Goal: Task Accomplishment & Management: Complete application form

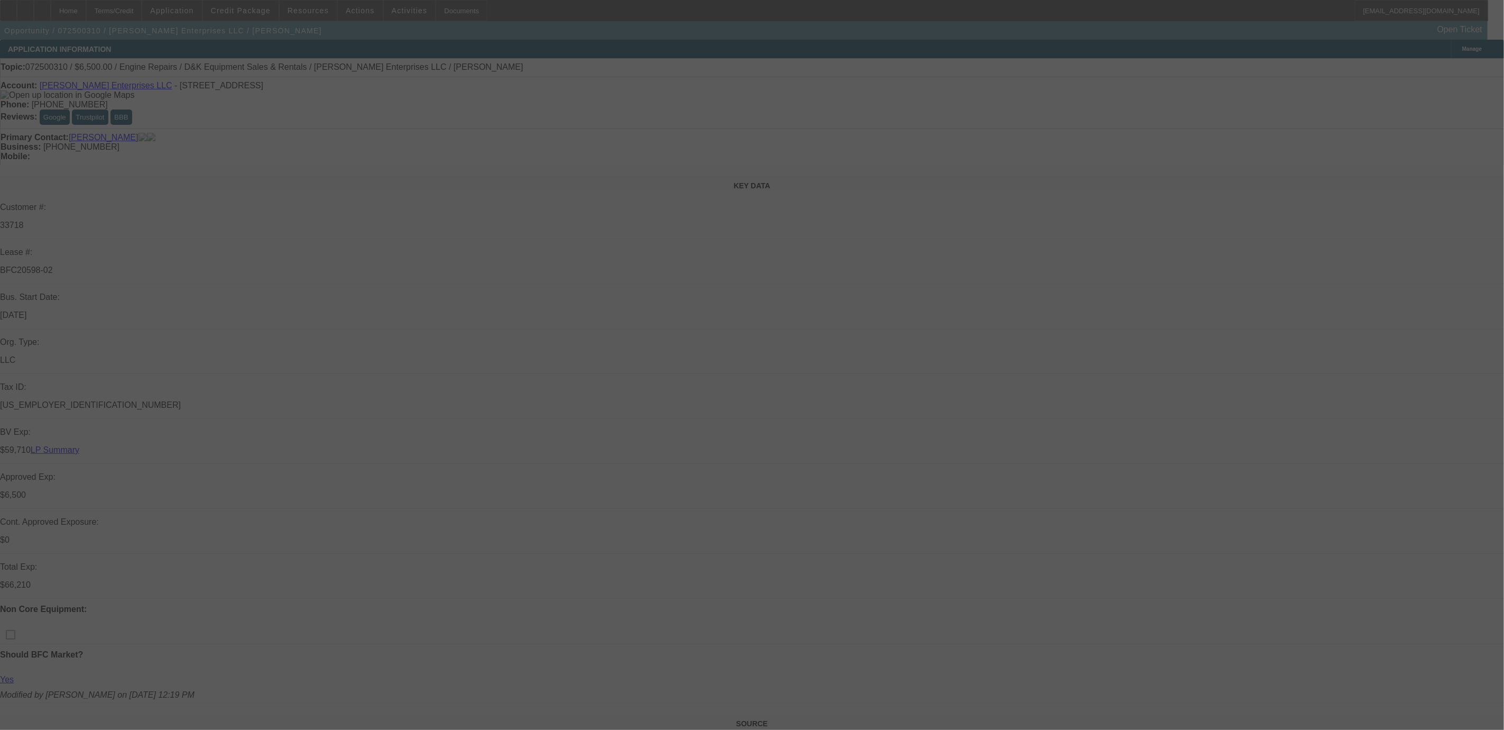
select select "0"
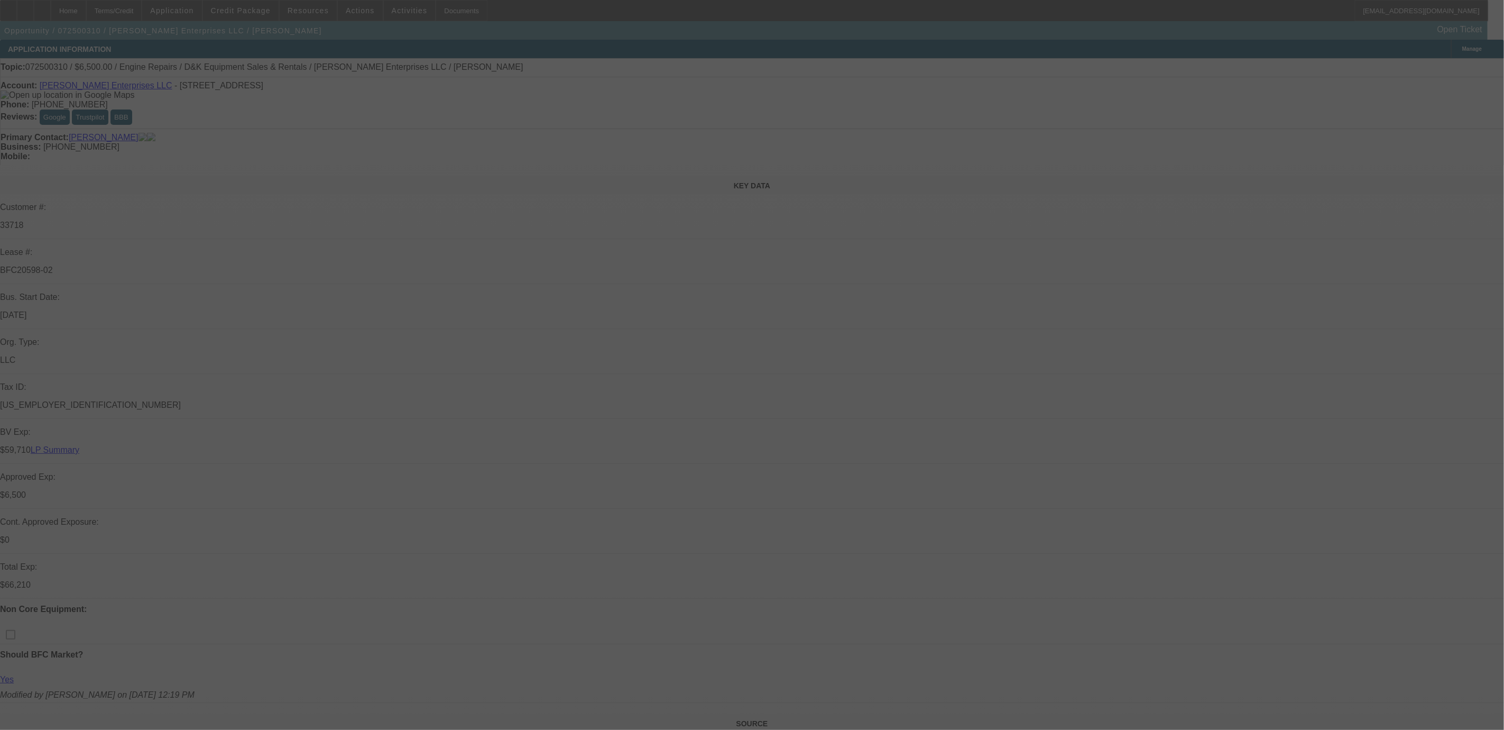
select select "0"
select select "0.1"
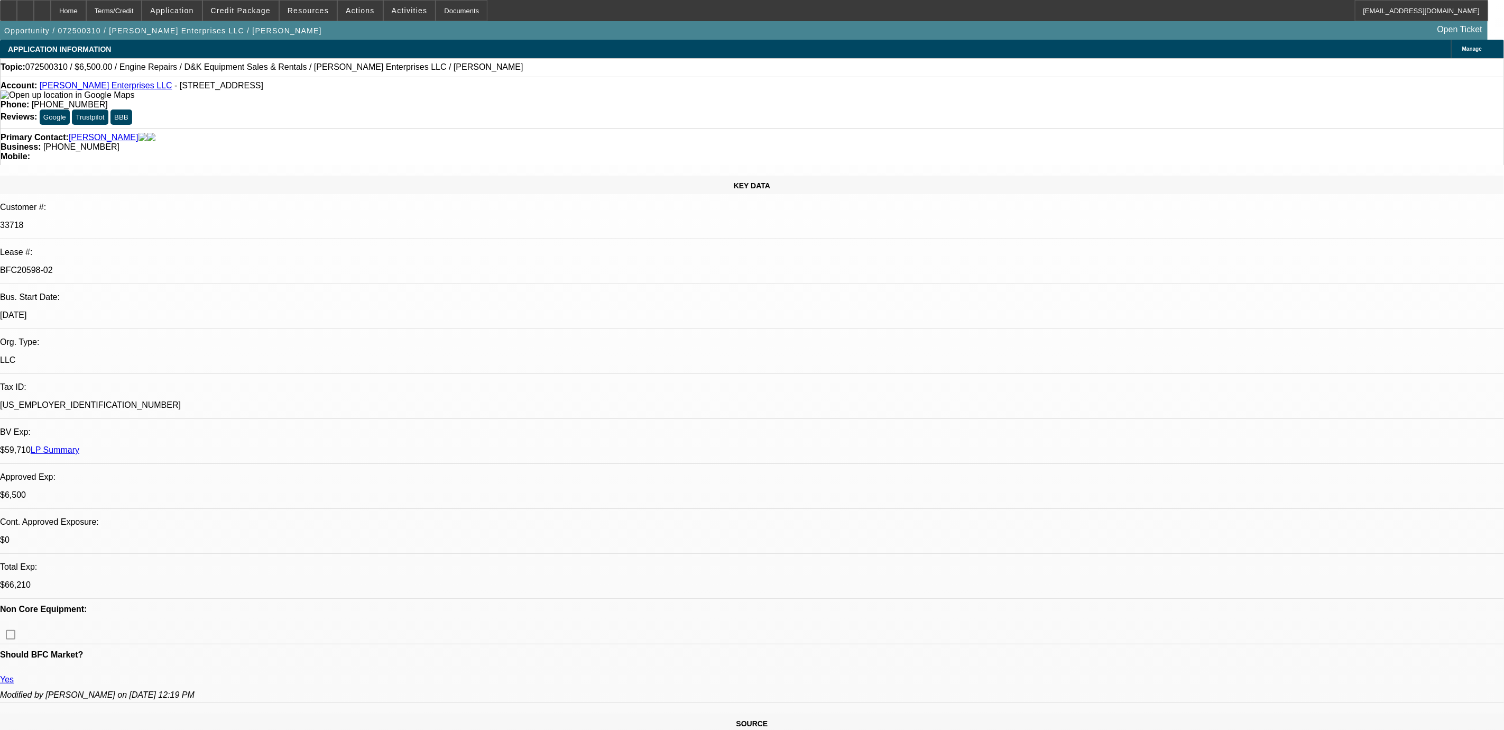
select select "1"
select select "2"
select select "6"
select select "1"
select select "2"
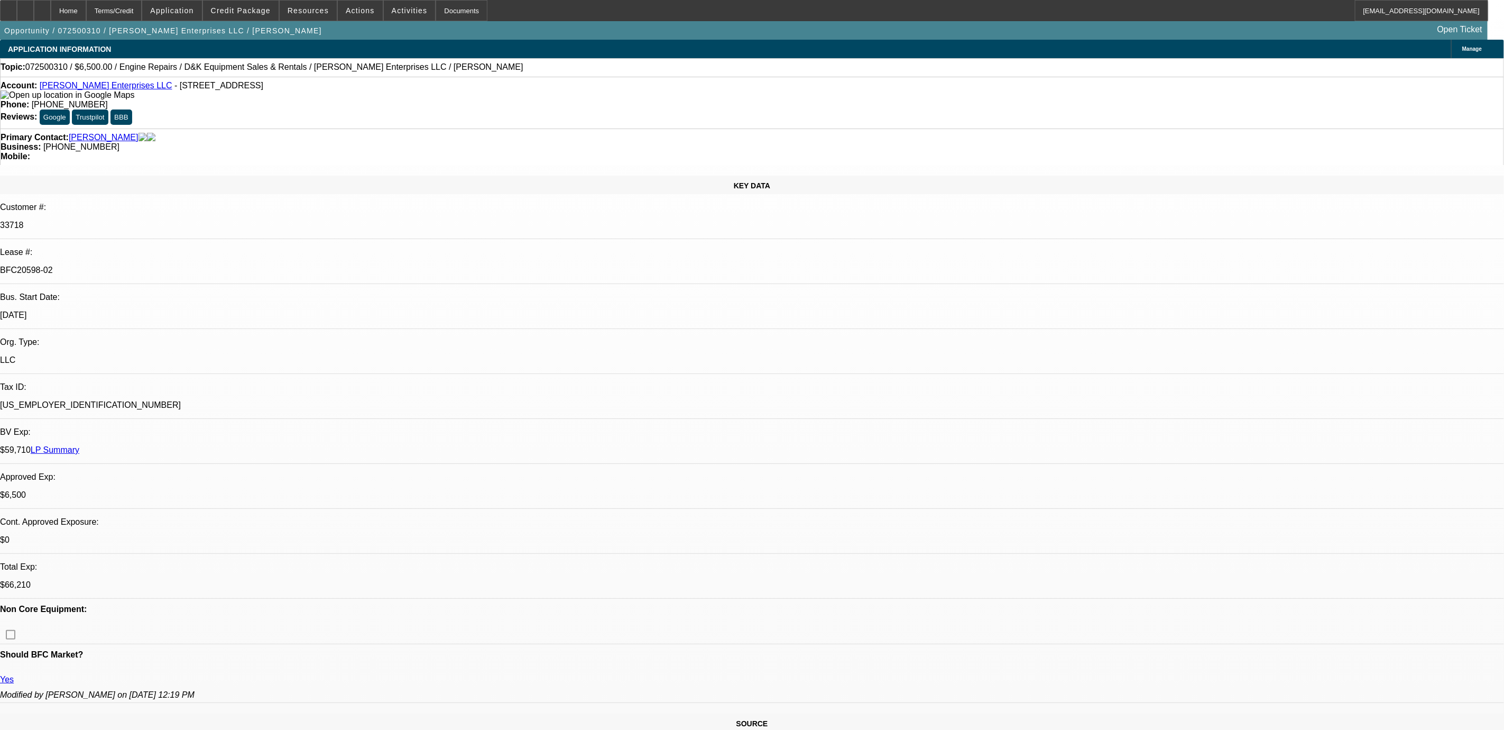
select select "6"
select select "1"
select select "2"
select select "6"
select select "1"
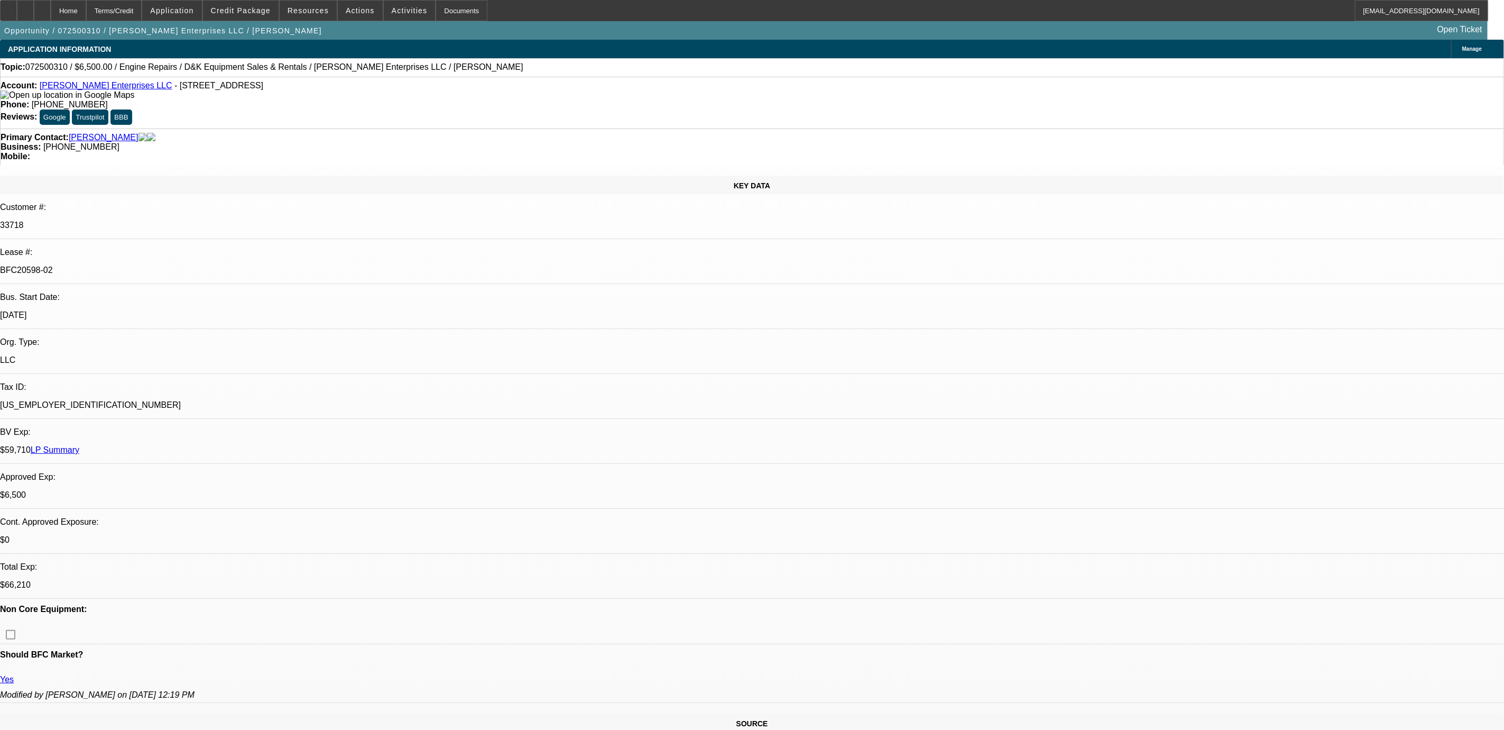
select select "2"
select select "4"
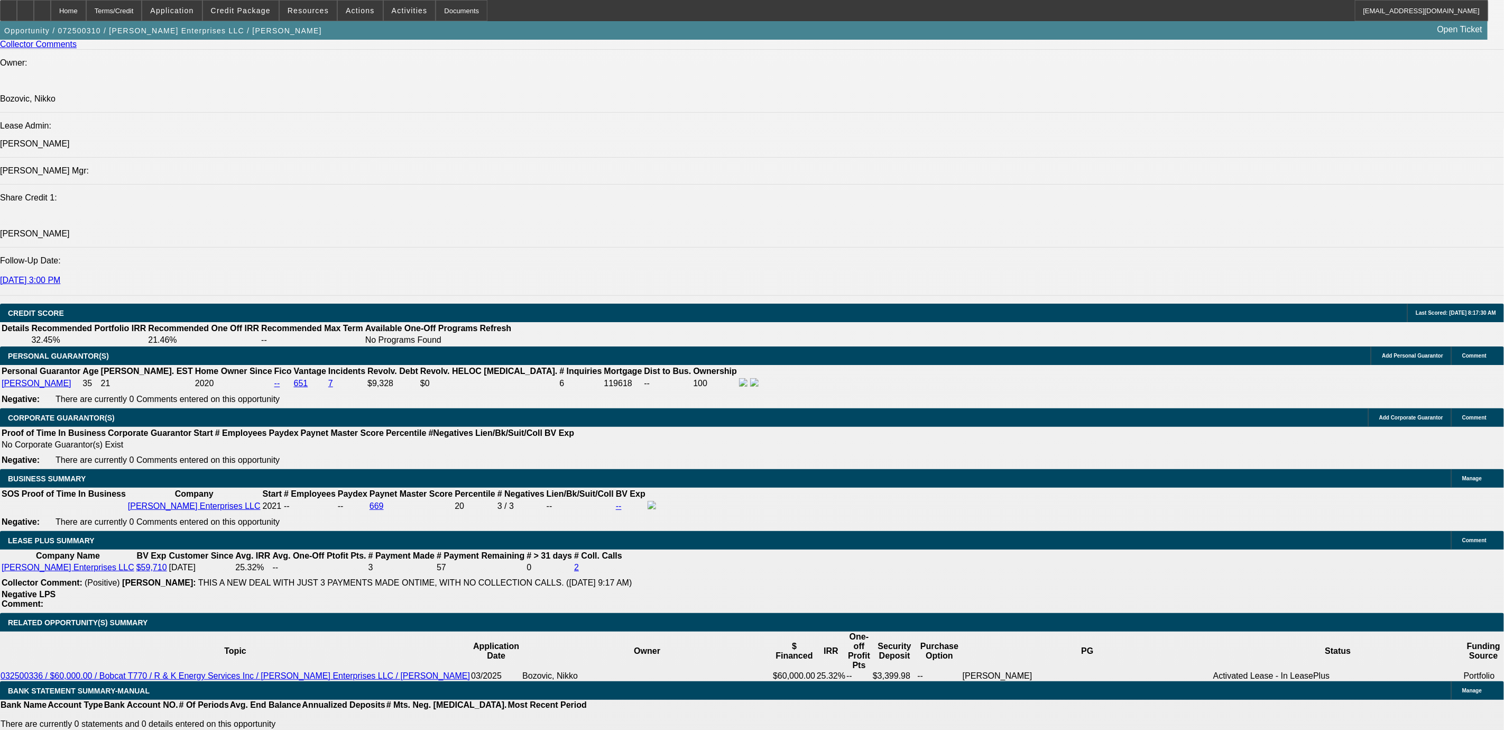
scroll to position [776, 0]
